Goal: Task Accomplishment & Management: Manage account settings

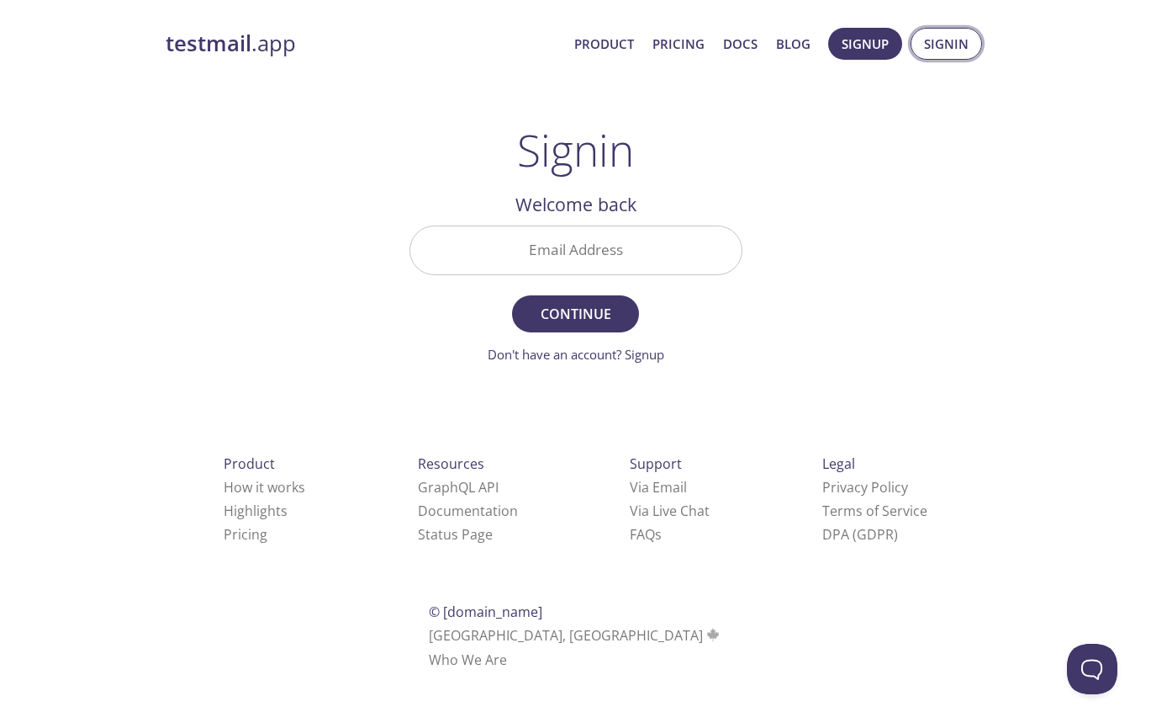
click at [931, 49] on span "Signin" at bounding box center [946, 44] width 45 height 22
click at [551, 258] on input "Email Address" at bounding box center [575, 250] width 331 height 48
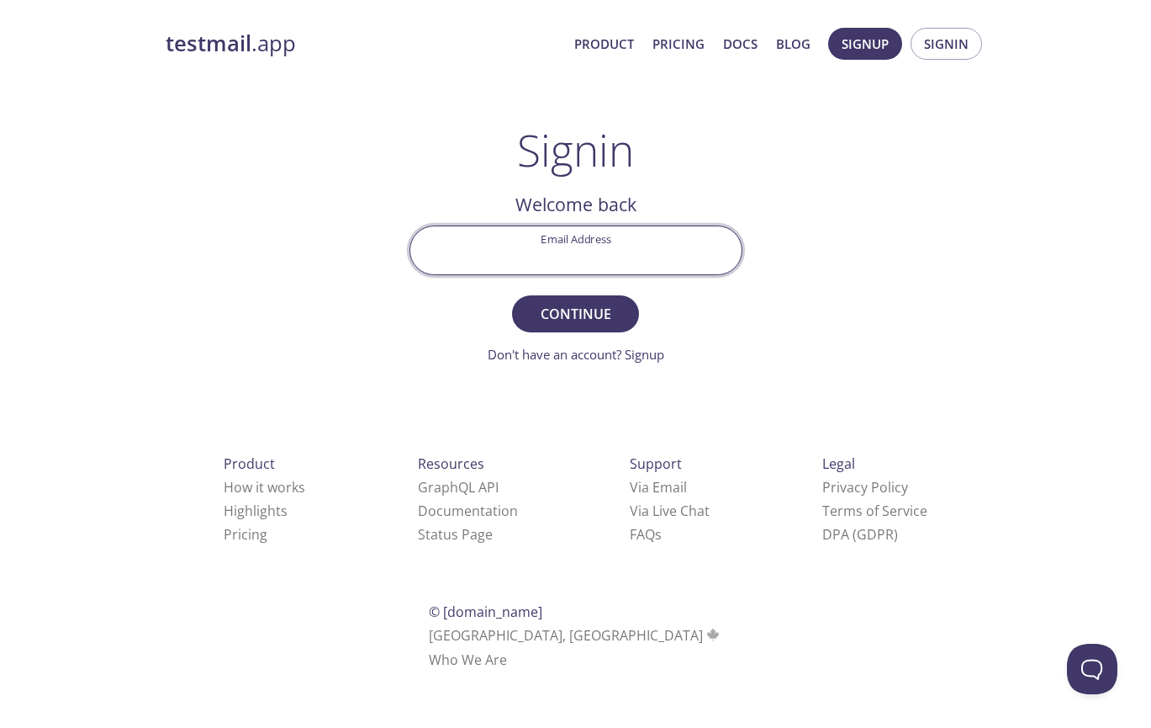
type input "[EMAIL_ADDRESS][DOMAIN_NAME]"
click at [549, 313] on span "Continue" at bounding box center [575, 314] width 89 height 24
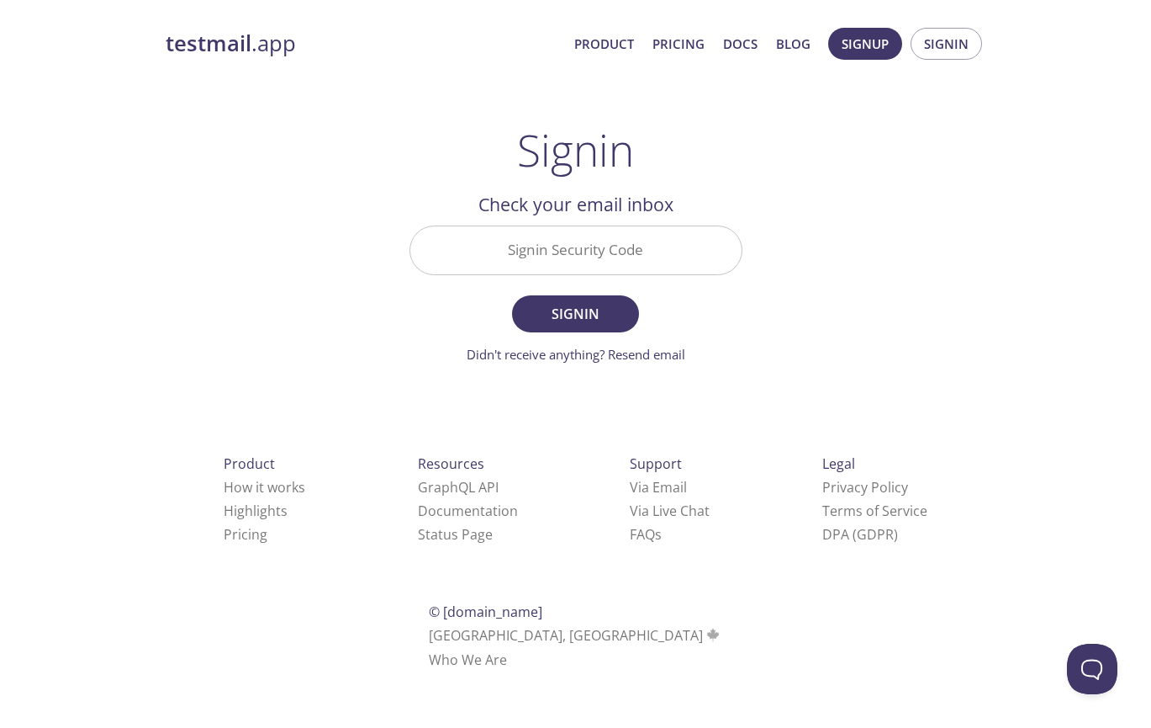
click at [646, 256] on input "Signin Security Code" at bounding box center [575, 250] width 331 height 48
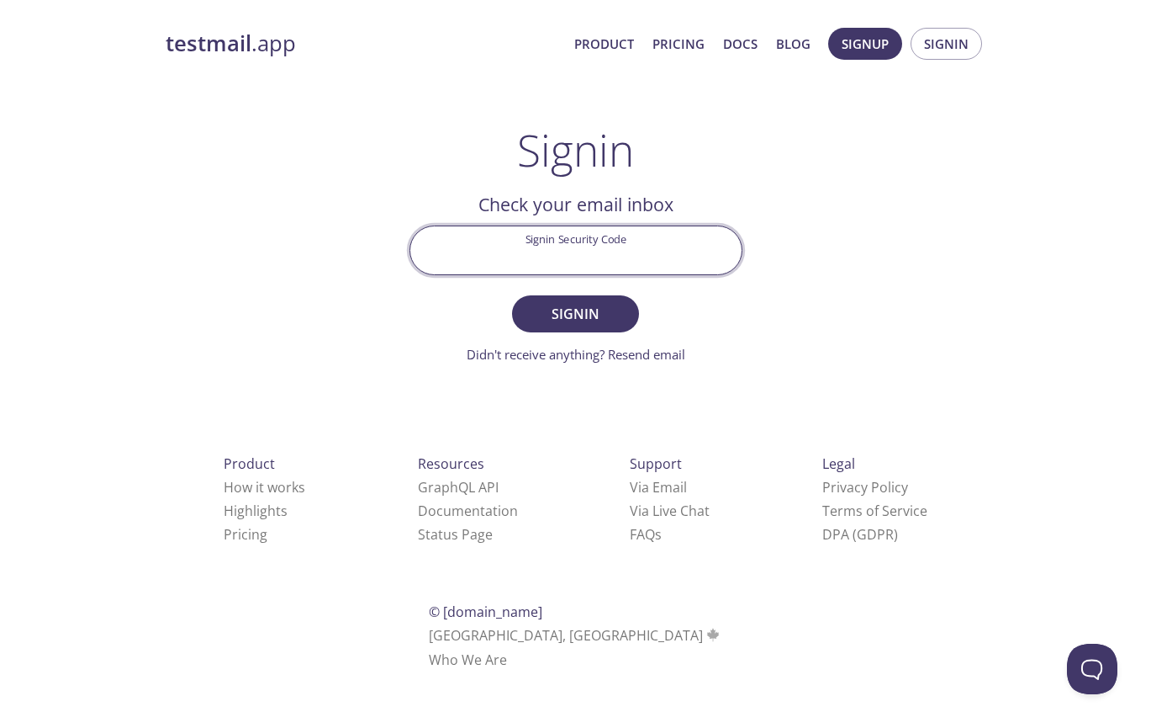
click at [646, 256] on input "Signin Security Code" at bounding box center [575, 250] width 331 height 48
type input "ESB66YN"
click at [583, 314] on span "Signin" at bounding box center [575, 314] width 89 height 24
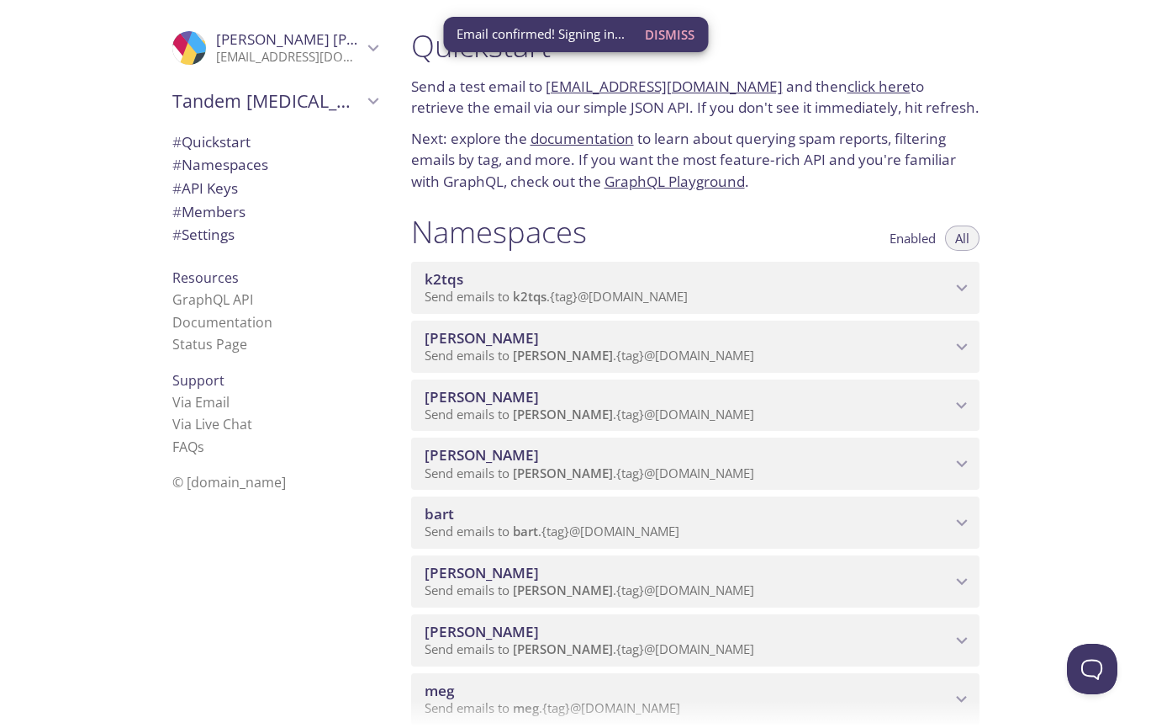
click at [674, 40] on span "Dismiss" at bounding box center [670, 35] width 50 height 22
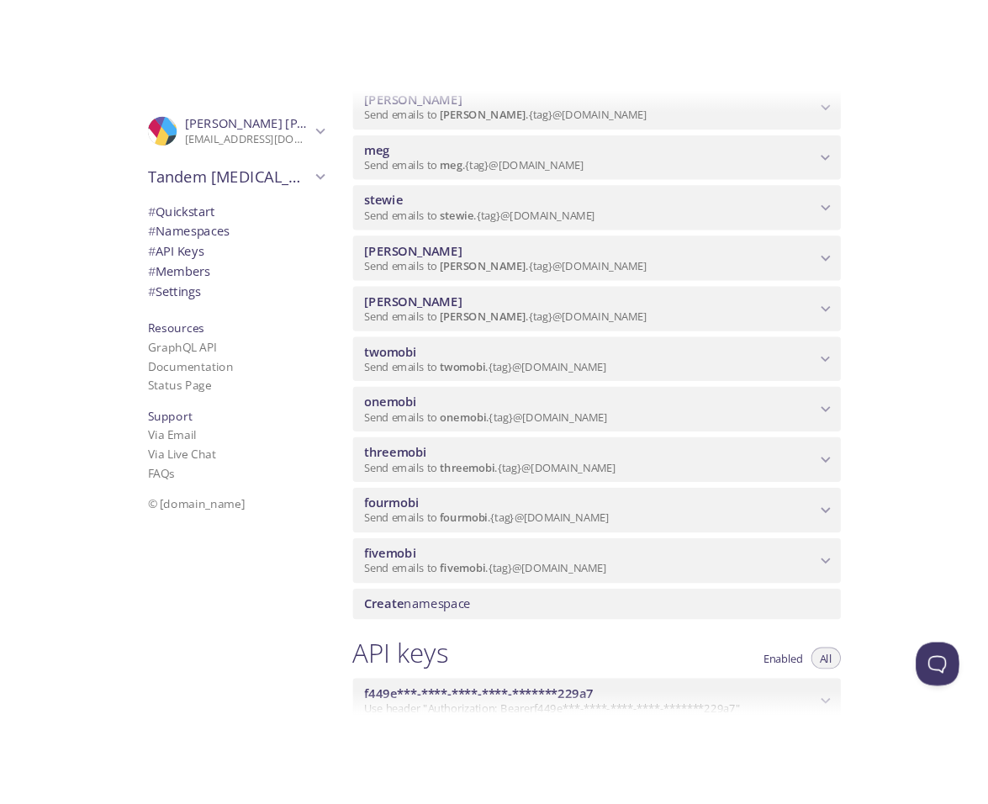
scroll to position [621, 0]
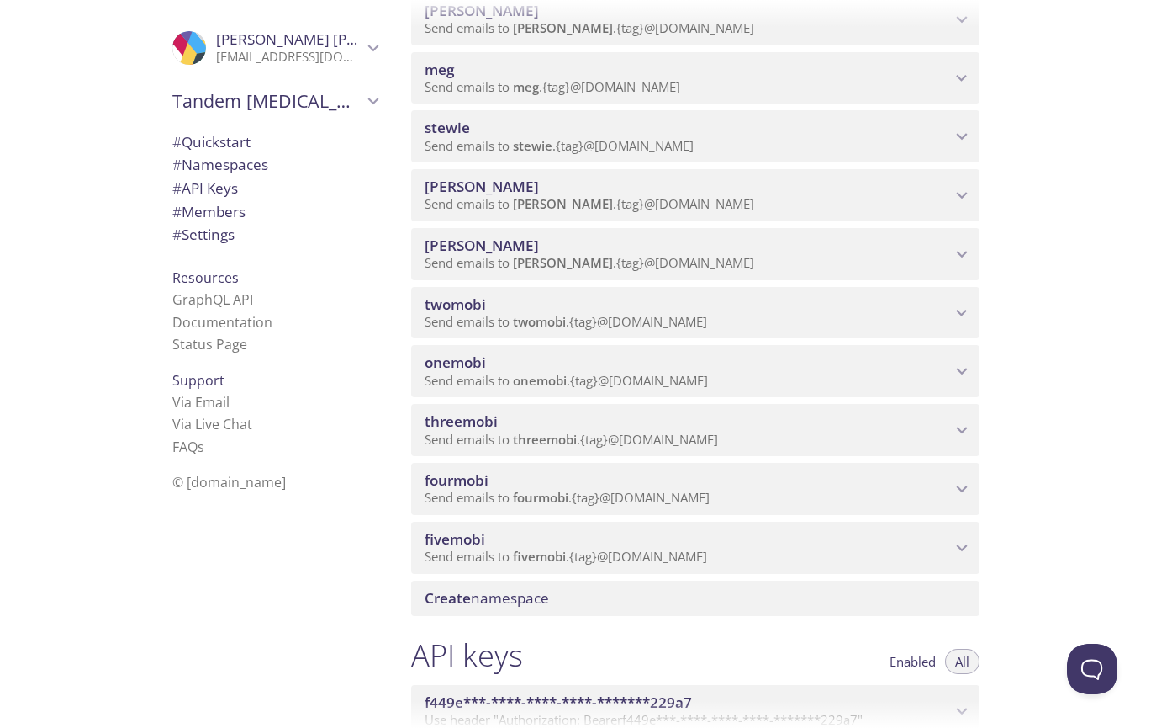
click at [951, 363] on icon "onemobi namespace" at bounding box center [962, 371] width 22 height 22
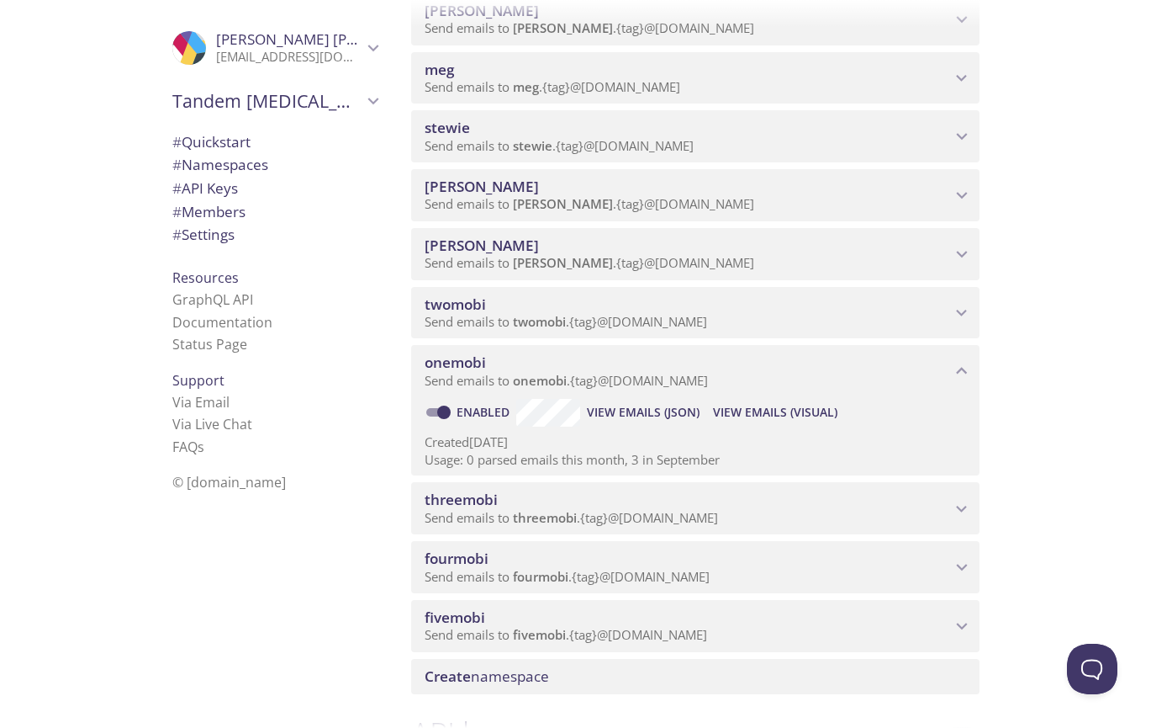
click at [766, 410] on span "View Emails (Visual)" at bounding box center [775, 412] width 124 height 20
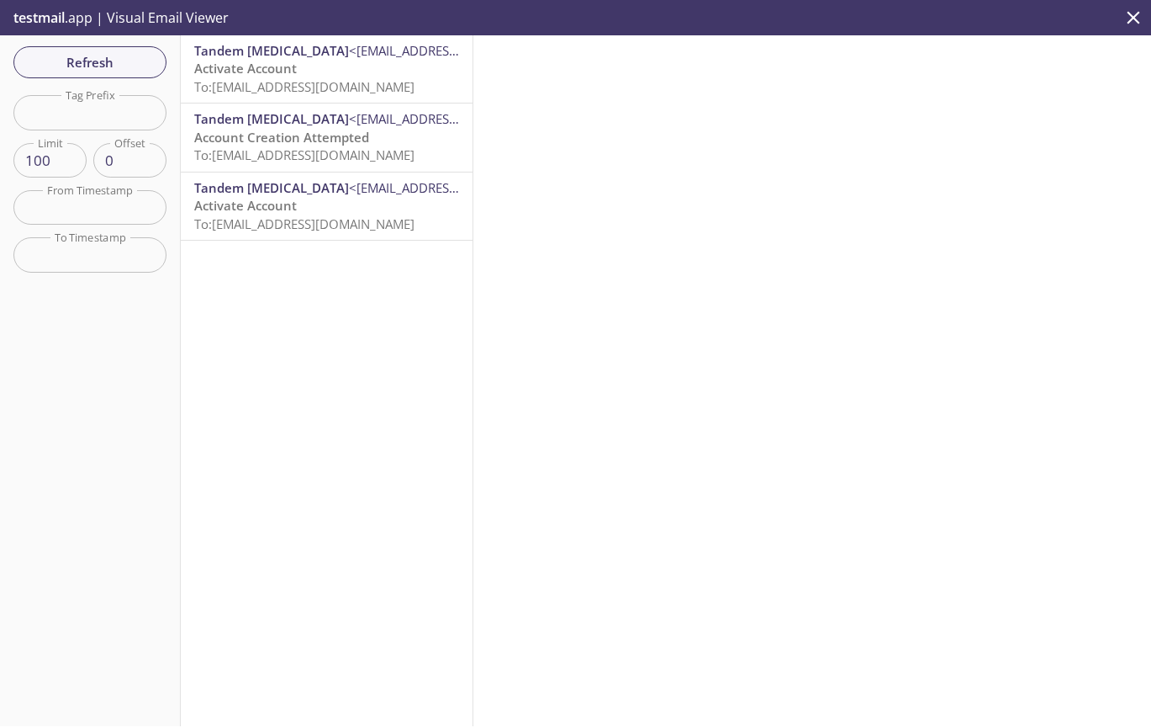
click at [1129, 18] on icon "close" at bounding box center [1134, 18] width 22 height 22
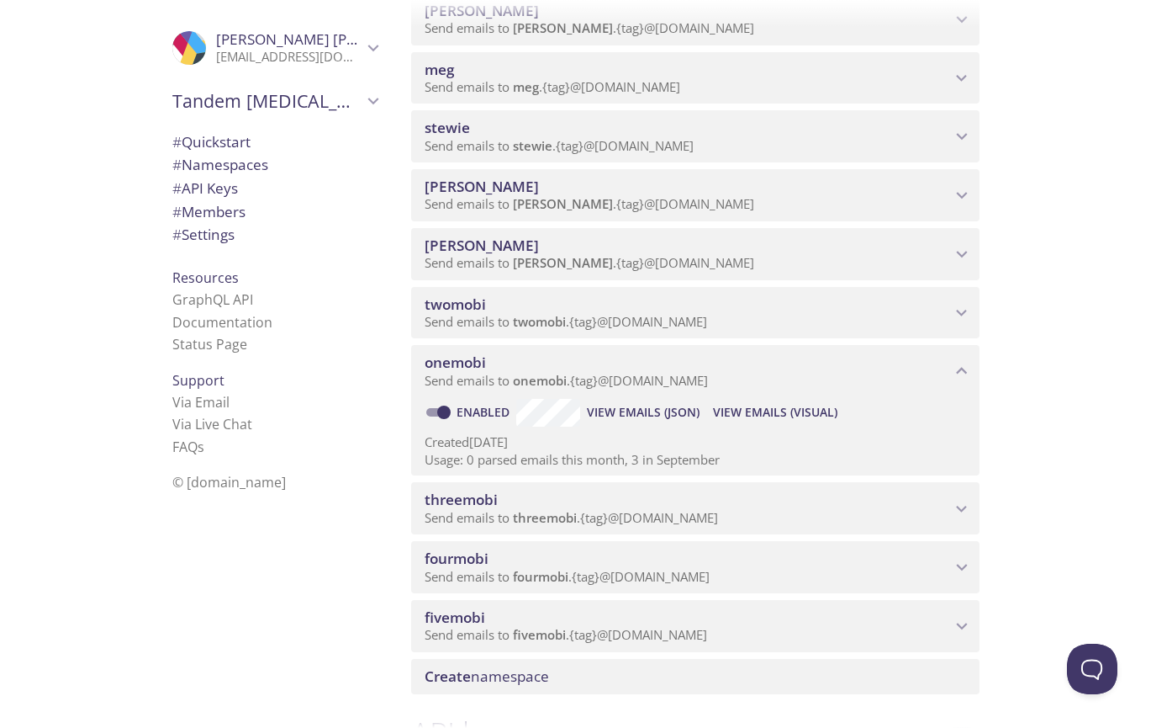
scroll to position [621, 0]
